Goal: Use online tool/utility: Utilize a website feature to perform a specific function

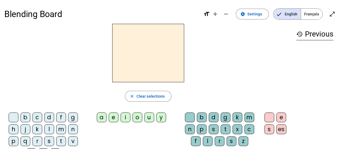
click at [114, 118] on div "e" at bounding box center [114, 117] width 10 height 10
click at [309, 15] on span "Français" at bounding box center [311, 14] width 21 height 11
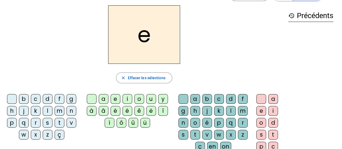
scroll to position [27, 0]
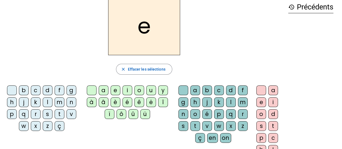
click at [36, 127] on div "x" at bounding box center [36, 126] width 10 height 10
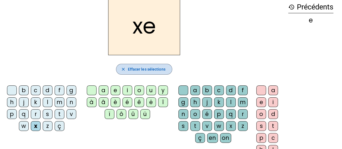
click at [156, 68] on span "Effacer les sélections" at bounding box center [147, 69] width 38 height 6
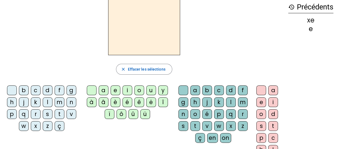
click at [116, 90] on div "e" at bounding box center [116, 90] width 10 height 10
click at [34, 125] on div "x" at bounding box center [36, 126] width 10 height 10
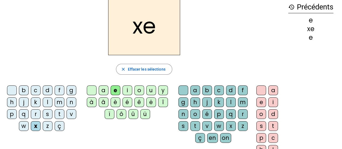
click at [128, 89] on div "i" at bounding box center [127, 90] width 10 height 10
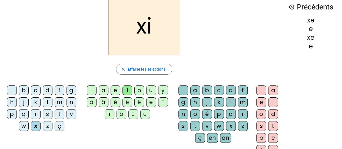
click at [228, 102] on div "l" at bounding box center [231, 102] width 10 height 10
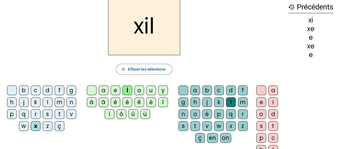
click at [133, 27] on h2 "xil" at bounding box center [144, 26] width 72 height 58
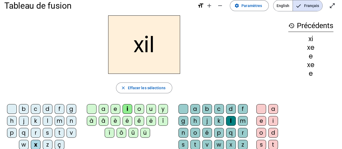
scroll to position [0, 0]
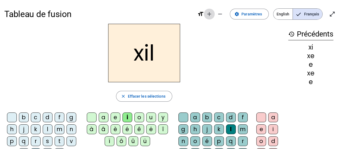
click at [210, 14] on mat-icon "add" at bounding box center [209, 14] width 6 height 6
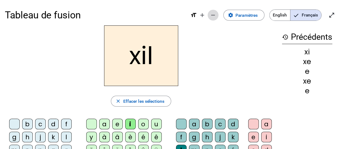
click at [210, 15] on mat-icon "remove" at bounding box center [213, 15] width 6 height 6
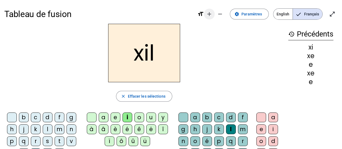
click at [210, 16] on mat-icon "add" at bounding box center [209, 14] width 6 height 6
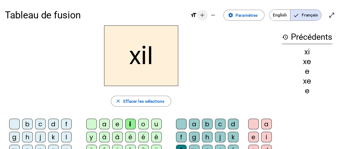
click at [210, 16] on mat-icon "remove" at bounding box center [213, 15] width 6 height 6
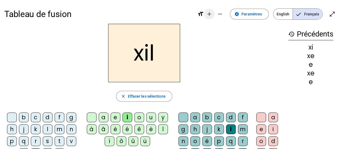
click at [212, 16] on mat-icon "add" at bounding box center [209, 14] width 6 height 6
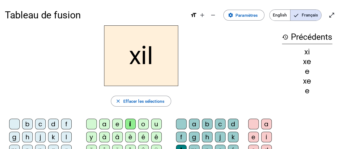
drag, startPoint x: 159, startPoint y: 46, endPoint x: 157, endPoint y: 49, distance: 3.7
click at [159, 46] on h2 "xil" at bounding box center [141, 55] width 74 height 61
click at [150, 63] on h2 "xil" at bounding box center [141, 55] width 74 height 61
click at [147, 98] on span "Effacer les sélections" at bounding box center [143, 101] width 41 height 7
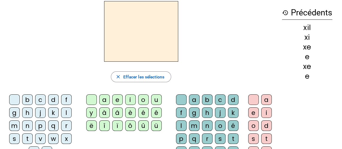
scroll to position [54, 0]
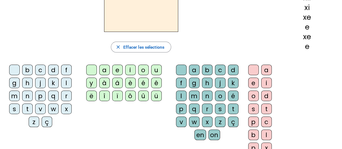
click at [116, 69] on div "e" at bounding box center [117, 70] width 11 height 11
click at [65, 110] on div "x" at bounding box center [66, 108] width 11 height 11
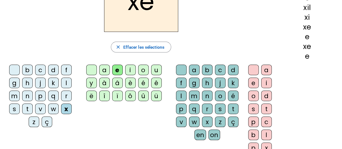
click at [266, 82] on div "i" at bounding box center [266, 83] width 11 height 11
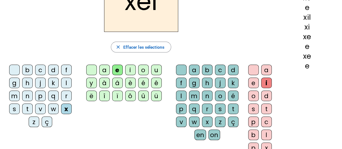
click at [183, 96] on div "l" at bounding box center [181, 96] width 11 height 11
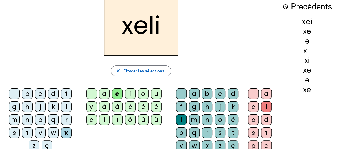
scroll to position [0, 0]
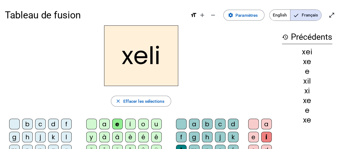
click at [160, 58] on h2 "xeli" at bounding box center [141, 55] width 74 height 61
click at [159, 58] on h2 "xeli" at bounding box center [141, 55] width 74 height 61
click at [145, 102] on span "Effacer les sélections" at bounding box center [143, 101] width 41 height 7
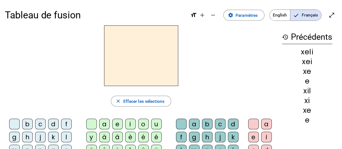
scroll to position [27, 0]
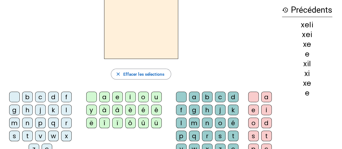
click at [183, 121] on div "l" at bounding box center [181, 123] width 11 height 11
click at [130, 98] on div "i" at bounding box center [130, 97] width 11 height 11
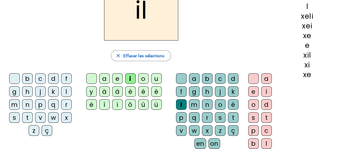
scroll to position [54, 0]
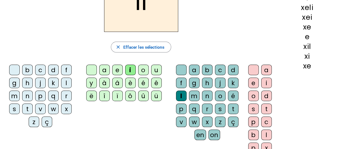
click at [68, 109] on div "x" at bounding box center [66, 108] width 11 height 11
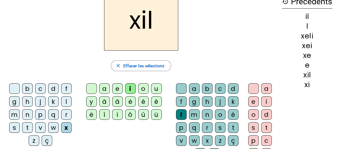
scroll to position [27, 0]
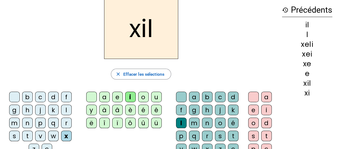
click at [117, 98] on div "e" at bounding box center [117, 97] width 11 height 11
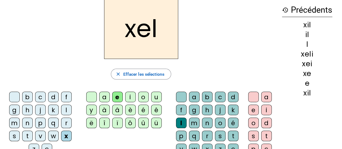
click at [131, 97] on div "i" at bounding box center [130, 97] width 11 height 11
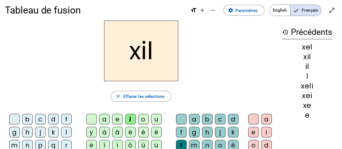
scroll to position [0, 0]
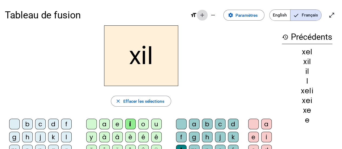
click at [202, 14] on mat-icon "add" at bounding box center [202, 15] width 6 height 6
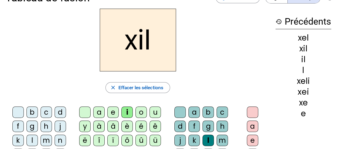
scroll to position [27, 0]
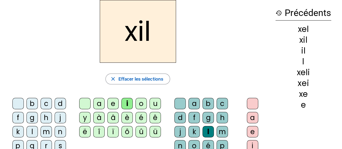
click at [113, 106] on div "e" at bounding box center [112, 103] width 11 height 11
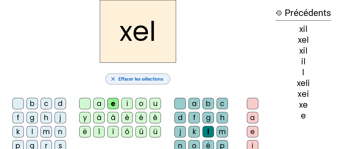
click at [142, 81] on span "Effacer les sélections" at bounding box center [140, 79] width 45 height 8
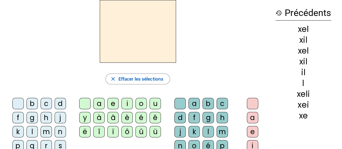
click at [196, 116] on div "f" at bounding box center [193, 117] width 11 height 11
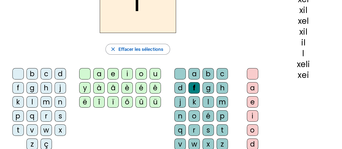
scroll to position [81, 0]
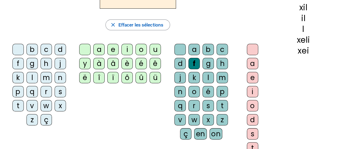
drag, startPoint x: 255, startPoint y: 89, endPoint x: 244, endPoint y: 89, distance: 10.6
click at [254, 89] on div "i" at bounding box center [252, 91] width 11 height 11
drag, startPoint x: 206, startPoint y: 78, endPoint x: 210, endPoint y: 81, distance: 5.2
click at [205, 78] on div "l" at bounding box center [207, 77] width 11 height 11
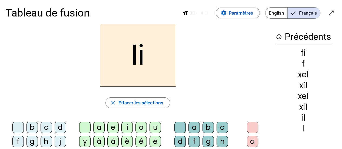
scroll to position [0, 0]
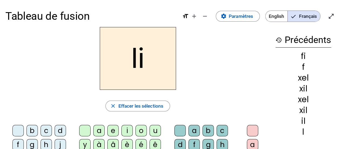
click at [148, 59] on h2 "li" at bounding box center [138, 58] width 76 height 63
click at [139, 59] on h2 "li" at bounding box center [138, 58] width 76 height 63
click at [243, 14] on span "Paramètres" at bounding box center [241, 16] width 24 height 8
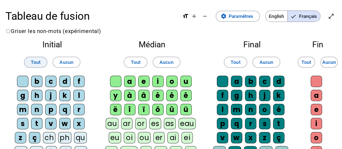
click at [35, 64] on span "Tout" at bounding box center [36, 62] width 10 height 8
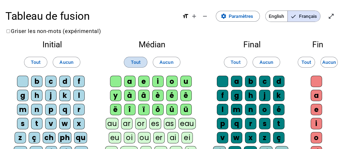
click at [133, 61] on span "Tout" at bounding box center [136, 62] width 10 height 8
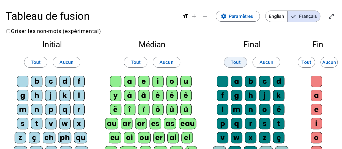
click at [239, 61] on span "Tout" at bounding box center [235, 62] width 10 height 8
click at [307, 60] on span "Tout" at bounding box center [306, 62] width 10 height 8
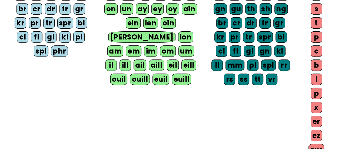
scroll to position [22, 0]
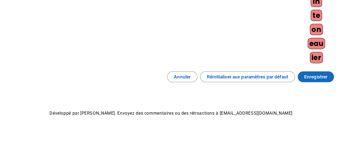
click at [309, 75] on span "Enregistrer" at bounding box center [315, 77] width 23 height 8
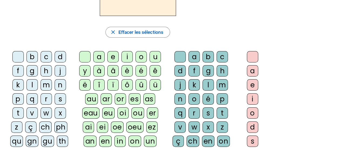
scroll to position [81, 0]
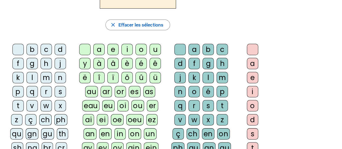
click at [210, 79] on div "l" at bounding box center [207, 77] width 11 height 11
click at [209, 119] on div "x" at bounding box center [207, 119] width 11 height 11
click at [255, 92] on div "i" at bounding box center [252, 91] width 11 height 11
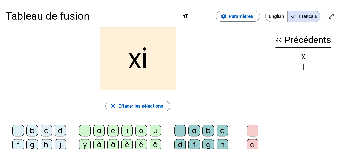
click at [149, 54] on h2 "xi" at bounding box center [138, 58] width 76 height 63
click at [195, 16] on mat-icon "add" at bounding box center [194, 16] width 6 height 6
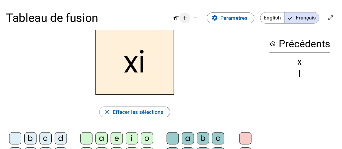
click at [195, 16] on mat-icon "remove" at bounding box center [195, 18] width 6 height 6
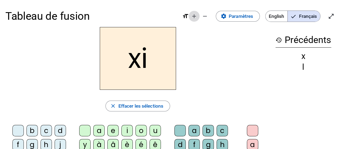
click at [194, 18] on mat-icon "add" at bounding box center [194, 16] width 6 height 6
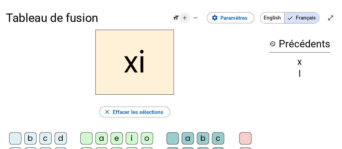
click at [194, 18] on mat-icon "remove" at bounding box center [195, 18] width 6 height 6
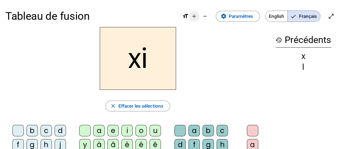
click at [193, 18] on mat-icon "add" at bounding box center [194, 16] width 6 height 6
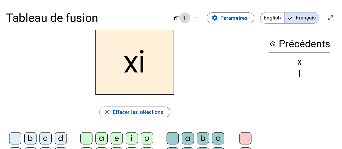
click at [188, 20] on mat-icon "add" at bounding box center [184, 18] width 6 height 6
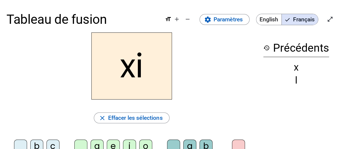
click at [174, 59] on div "xi" at bounding box center [131, 65] width 250 height 67
click at [148, 64] on h2 "xi" at bounding box center [131, 65] width 81 height 67
click at [140, 64] on h2 "xi" at bounding box center [131, 65] width 81 height 67
click at [145, 61] on h2 "xi" at bounding box center [131, 65] width 81 height 67
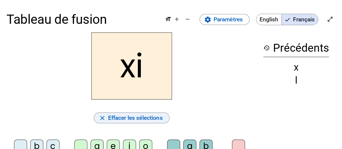
drag, startPoint x: 136, startPoint y: 118, endPoint x: 141, endPoint y: 116, distance: 4.6
click at [137, 118] on span "Effacer les sélections" at bounding box center [135, 118] width 55 height 10
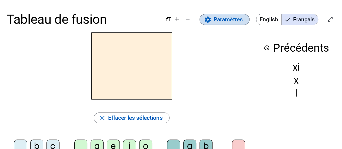
click at [232, 22] on span "Paramètres" at bounding box center [227, 20] width 29 height 10
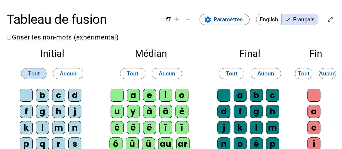
click at [39, 72] on span "Tout" at bounding box center [34, 74] width 12 height 10
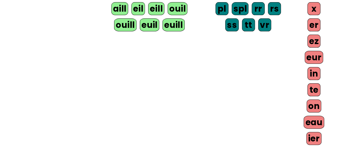
scroll to position [394, 0]
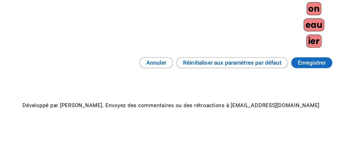
click at [314, 60] on span "Enregistrer" at bounding box center [311, 63] width 28 height 10
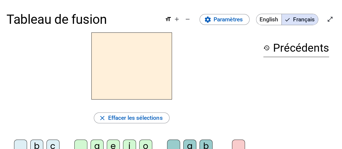
scroll to position [54, 0]
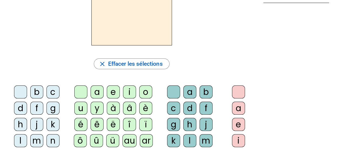
drag, startPoint x: 191, startPoint y: 135, endPoint x: 172, endPoint y: 129, distance: 19.7
click at [191, 135] on div "l" at bounding box center [189, 140] width 13 height 13
click at [96, 94] on div "a" at bounding box center [97, 91] width 13 height 13
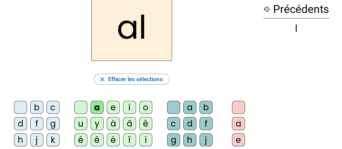
scroll to position [27, 0]
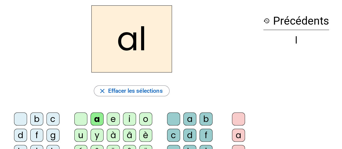
click at [150, 47] on h2 "al" at bounding box center [131, 38] width 81 height 67
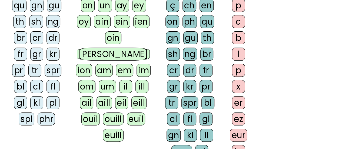
scroll to position [135, 0]
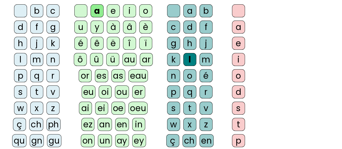
click at [111, 10] on div "e" at bounding box center [113, 10] width 13 height 13
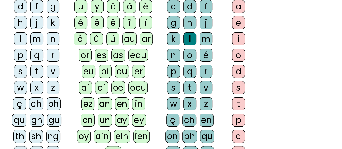
scroll to position [216, 0]
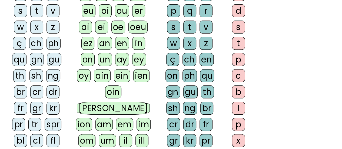
click at [38, 27] on div "x" at bounding box center [36, 27] width 13 height 13
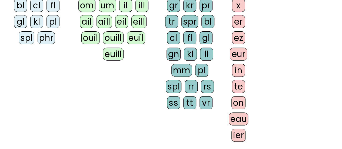
scroll to position [297, 0]
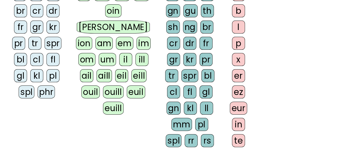
click at [119, 53] on div "il" at bounding box center [125, 59] width 13 height 13
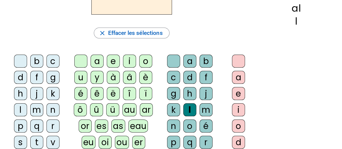
scroll to position [27, 0]
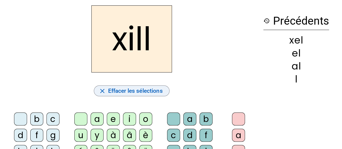
click at [139, 92] on span "Effacer les sélections" at bounding box center [135, 91] width 55 height 10
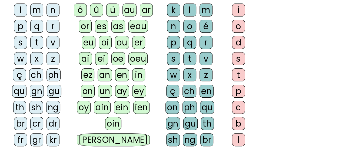
scroll to position [216, 0]
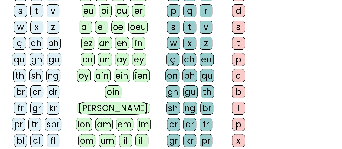
click at [119, 134] on div "il" at bounding box center [125, 140] width 13 height 13
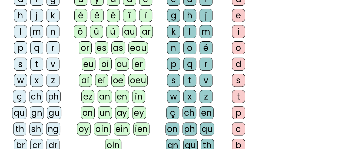
scroll to position [162, 0]
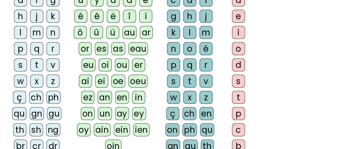
click at [38, 79] on div "x" at bounding box center [36, 81] width 13 height 13
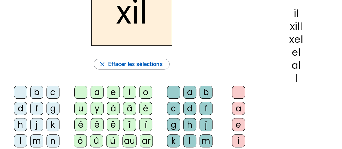
scroll to position [54, 0]
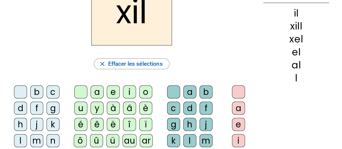
click at [115, 93] on div "e" at bounding box center [113, 91] width 13 height 13
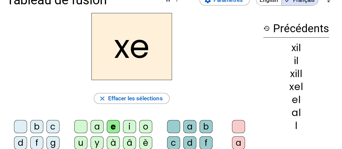
scroll to position [0, 0]
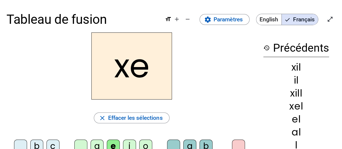
click at [172, 44] on h2 "xe" at bounding box center [131, 65] width 81 height 67
click at [330, 17] on mat-icon "open_in_full" at bounding box center [330, 19] width 6 height 6
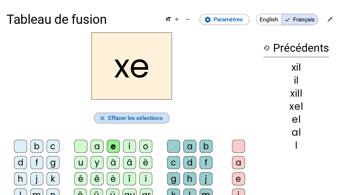
click at [145, 118] on span "Effacer les sélections" at bounding box center [135, 118] width 55 height 10
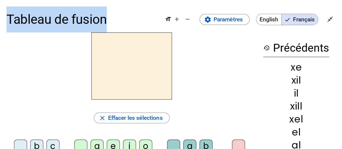
drag, startPoint x: 108, startPoint y: 21, endPoint x: 6, endPoint y: 28, distance: 102.1
copy h1 "Tableau de fusion"
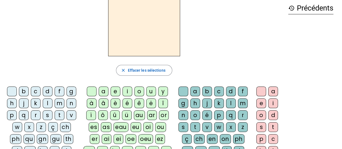
scroll to position [81, 0]
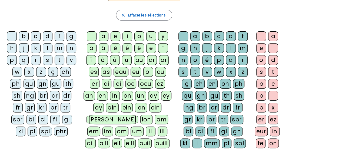
click at [115, 36] on div "e" at bounding box center [116, 36] width 10 height 10
click at [101, 70] on div "as" at bounding box center [106, 72] width 11 height 10
click at [37, 38] on div "c" at bounding box center [36, 36] width 10 height 10
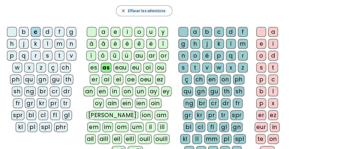
scroll to position [54, 0]
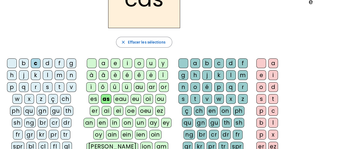
click at [48, 76] on div "l" at bounding box center [48, 75] width 10 height 10
click at [103, 64] on div "a" at bounding box center [104, 63] width 10 height 10
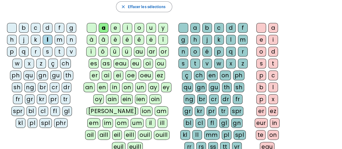
scroll to position [81, 0]
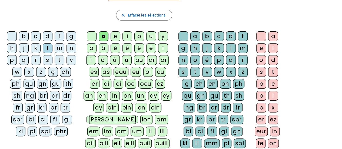
click at [209, 72] on div "v" at bounding box center [207, 72] width 10 height 10
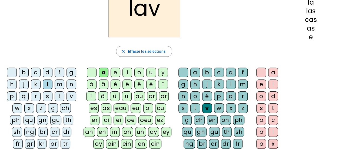
scroll to position [0, 0]
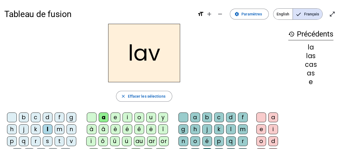
click at [262, 131] on div "e" at bounding box center [261, 129] width 10 height 10
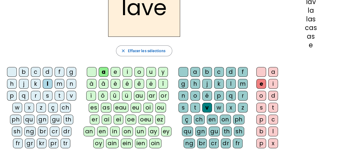
scroll to position [54, 0]
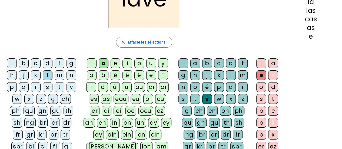
click at [68, 62] on div "g" at bounding box center [71, 63] width 10 height 10
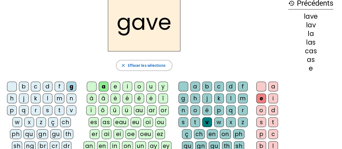
scroll to position [0, 0]
